Goal: Task Accomplishment & Management: Use online tool/utility

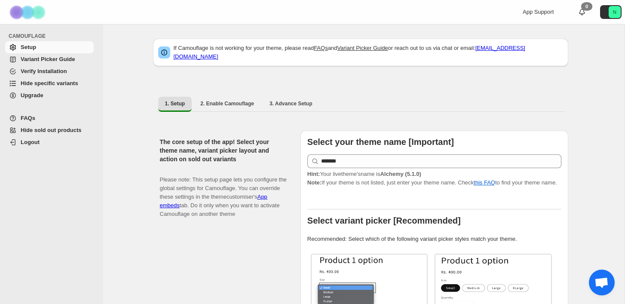
click at [51, 58] on span "Variant Picker Guide" at bounding box center [48, 59] width 54 height 6
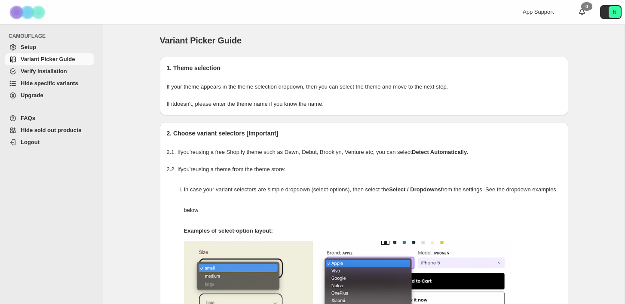
click at [50, 86] on span "Hide specific variants" at bounding box center [56, 83] width 71 height 9
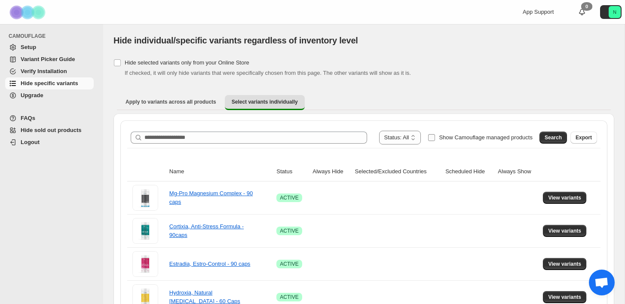
click at [483, 137] on span "Show Camouflage managed products" at bounding box center [486, 137] width 94 height 6
click at [563, 138] on button "Search" at bounding box center [554, 138] width 28 height 12
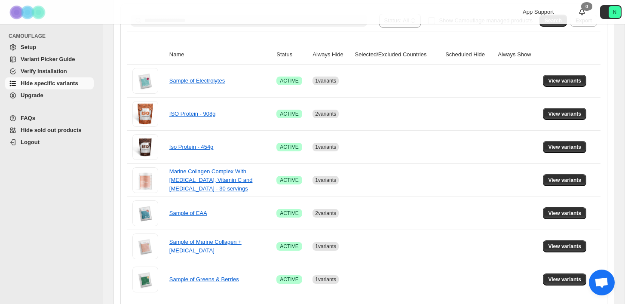
scroll to position [120, 0]
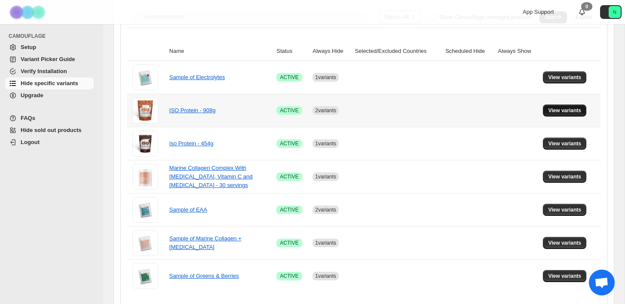
click at [577, 111] on span "View variants" at bounding box center [564, 110] width 33 height 7
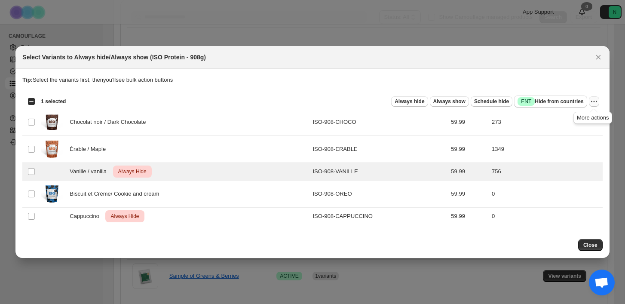
click at [596, 101] on icon "More actions" at bounding box center [594, 101] width 9 height 9
click at [579, 122] on span "Undo always hide" at bounding box center [563, 118] width 62 height 9
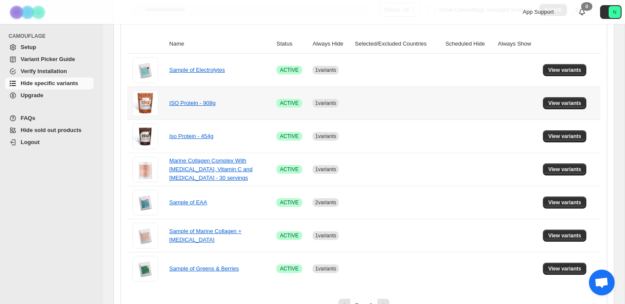
scroll to position [130, 0]
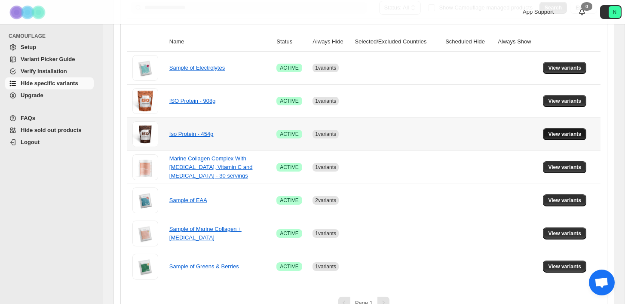
click at [570, 131] on span "View variants" at bounding box center [564, 134] width 33 height 7
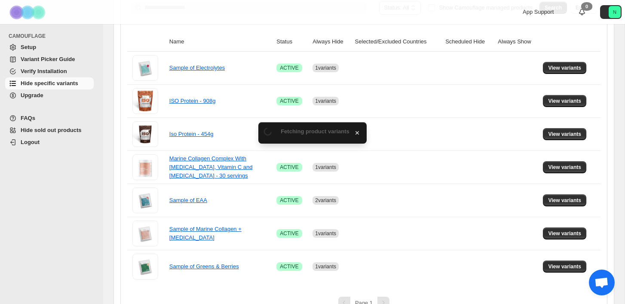
scroll to position [0, 0]
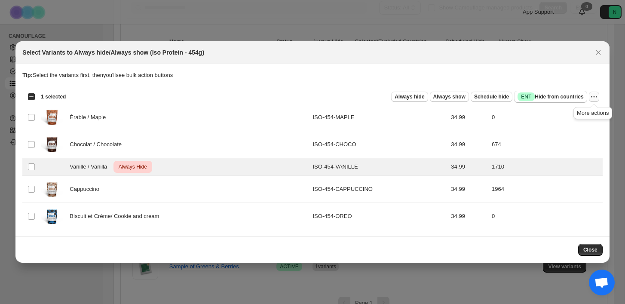
click at [593, 99] on icon "More actions" at bounding box center [594, 96] width 9 height 9
click at [576, 114] on span "Undo always hide" at bounding box center [563, 114] width 62 height 9
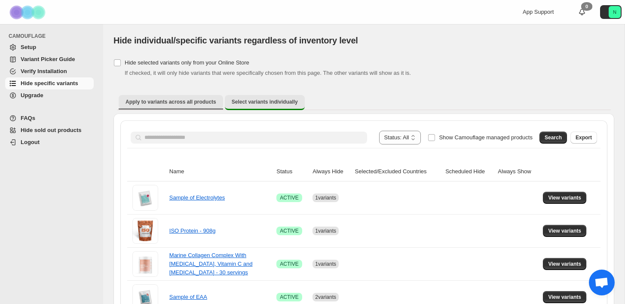
click at [195, 102] on span "Apply to variants across all products" at bounding box center [171, 101] width 91 height 7
